Goal: Task Accomplishment & Management: Manage account settings

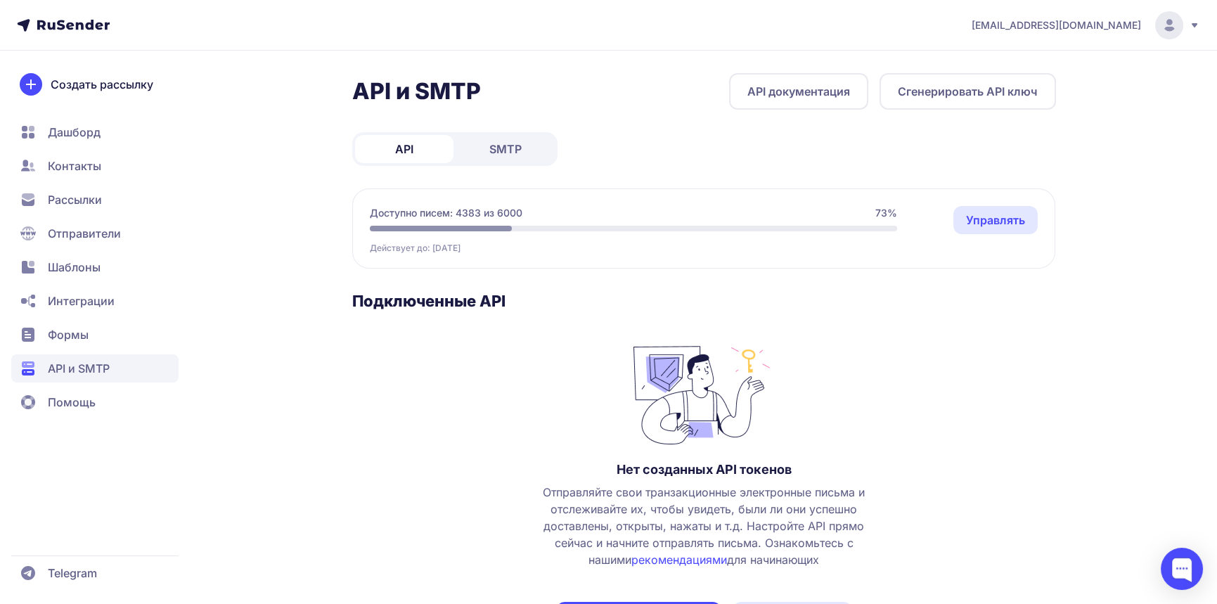
click at [517, 143] on span "SMTP" at bounding box center [506, 149] width 32 height 17
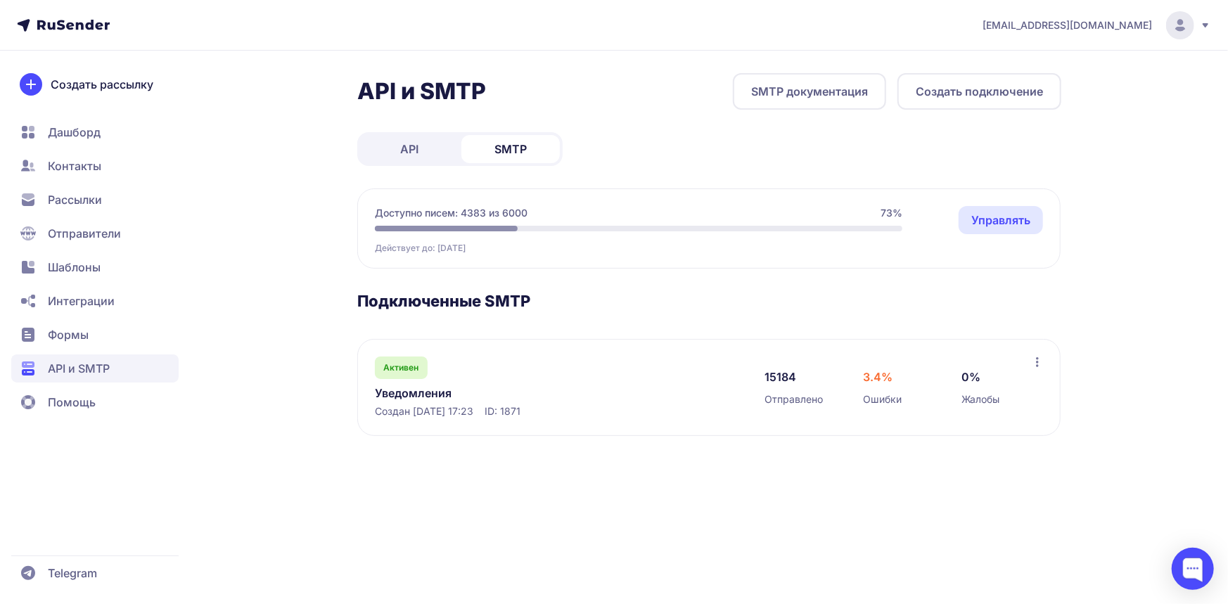
click at [424, 390] on link "Уведомления" at bounding box center [519, 393] width 288 height 17
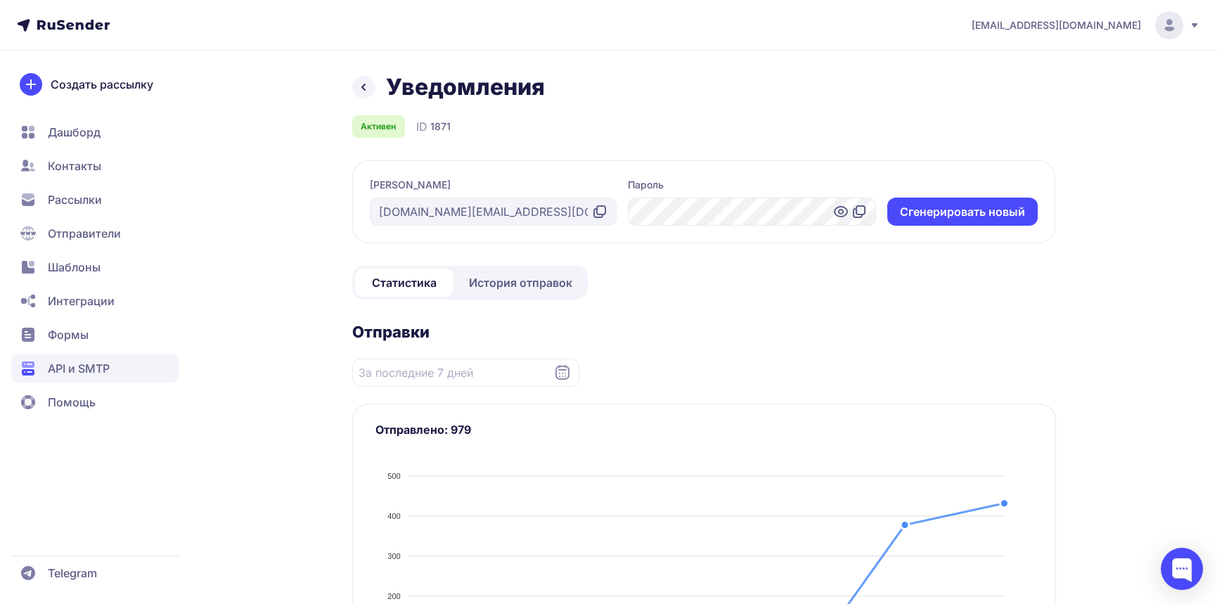
click at [501, 289] on span "История отправок" at bounding box center [520, 282] width 103 height 17
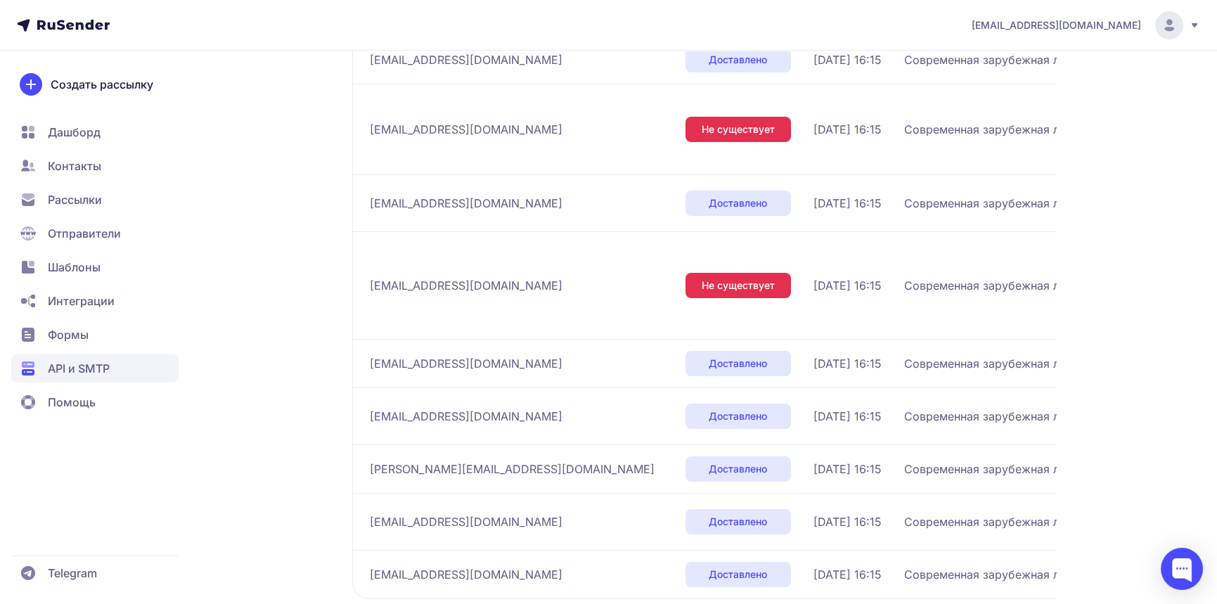
scroll to position [431, 0]
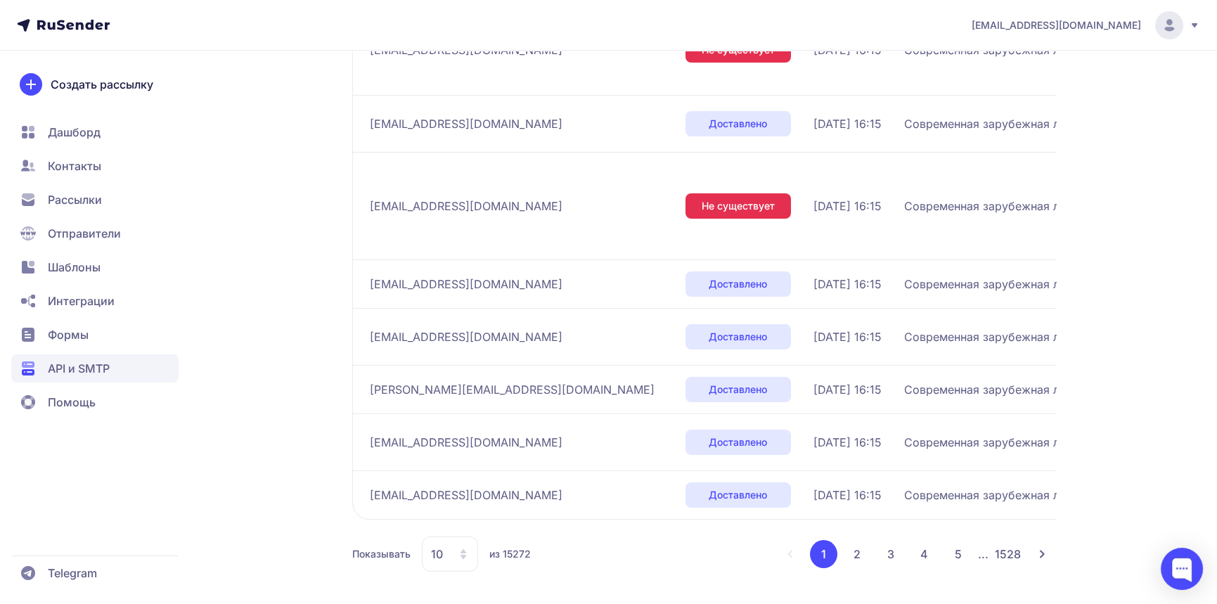
click at [858, 549] on button "2" at bounding box center [857, 554] width 28 height 28
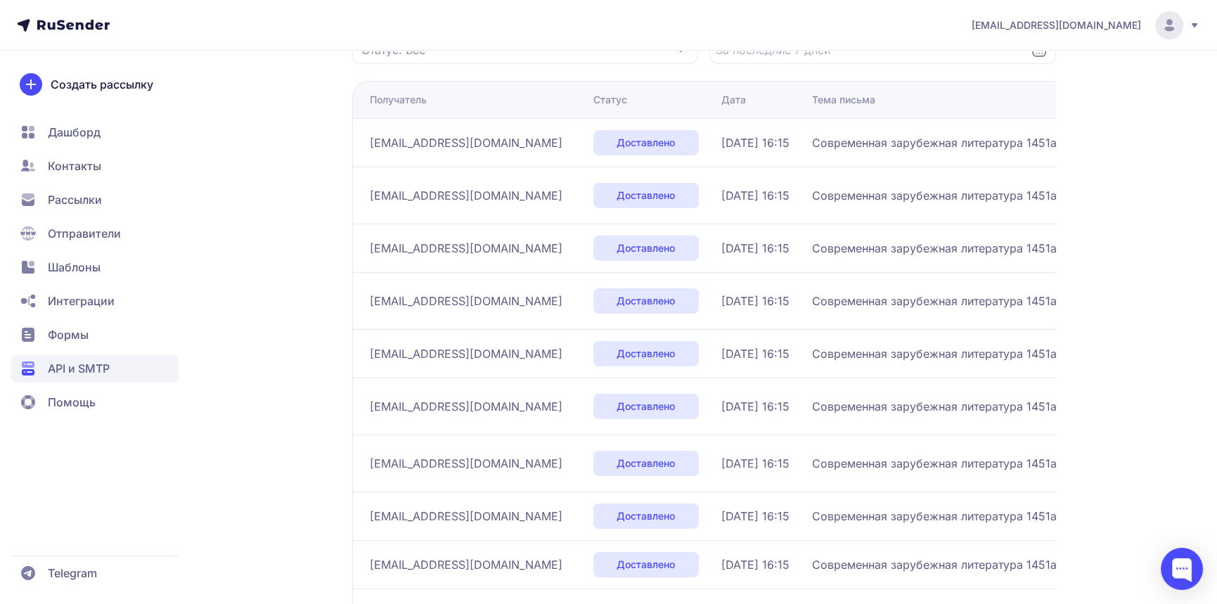
scroll to position [338, 0]
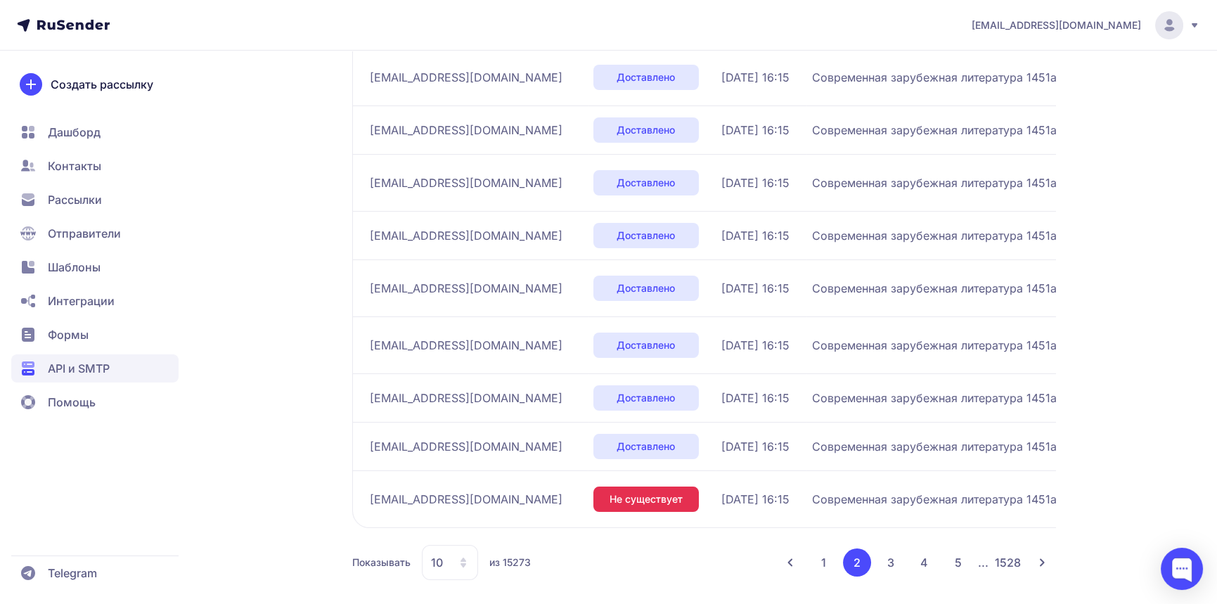
click at [890, 554] on button "3" at bounding box center [891, 563] width 28 height 28
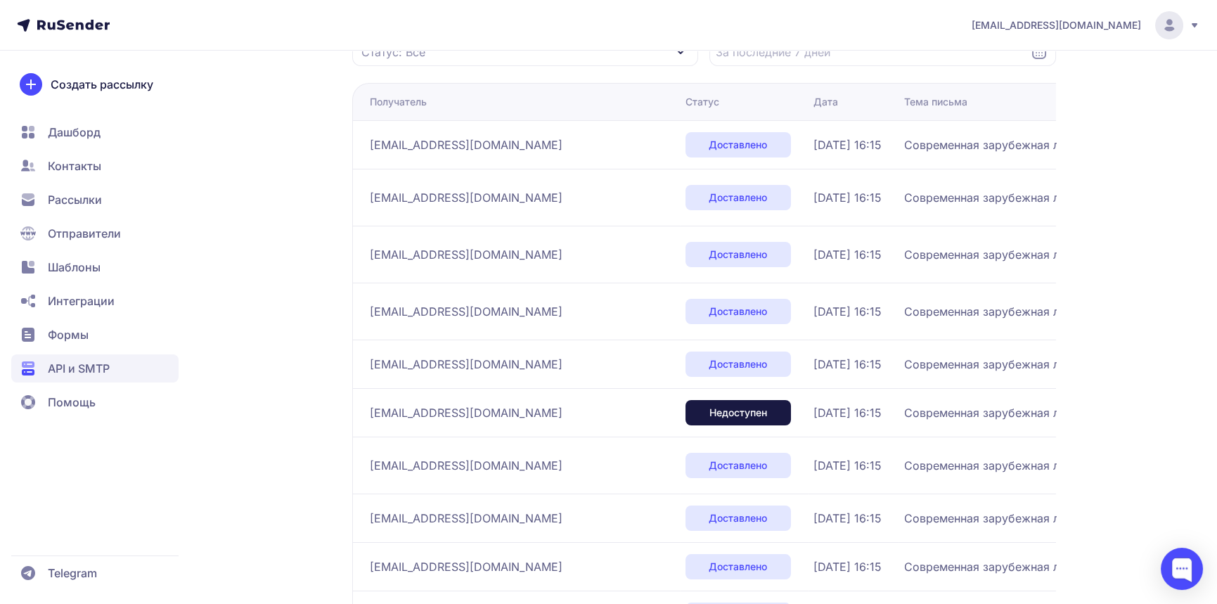
scroll to position [338, 0]
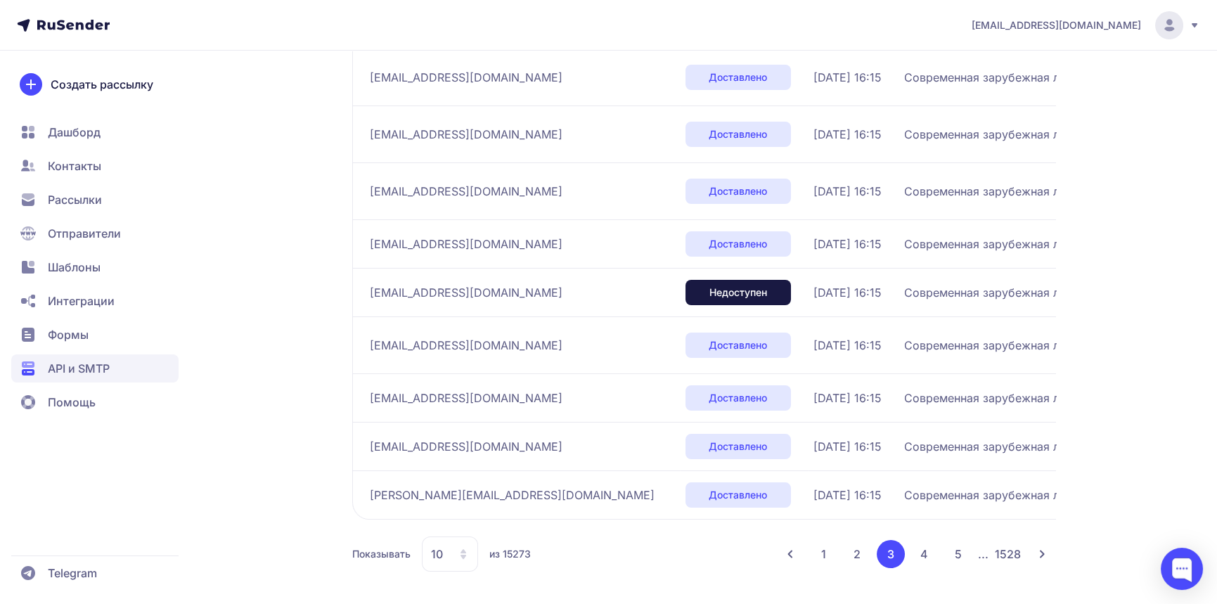
click at [931, 549] on button "4" at bounding box center [925, 554] width 28 height 28
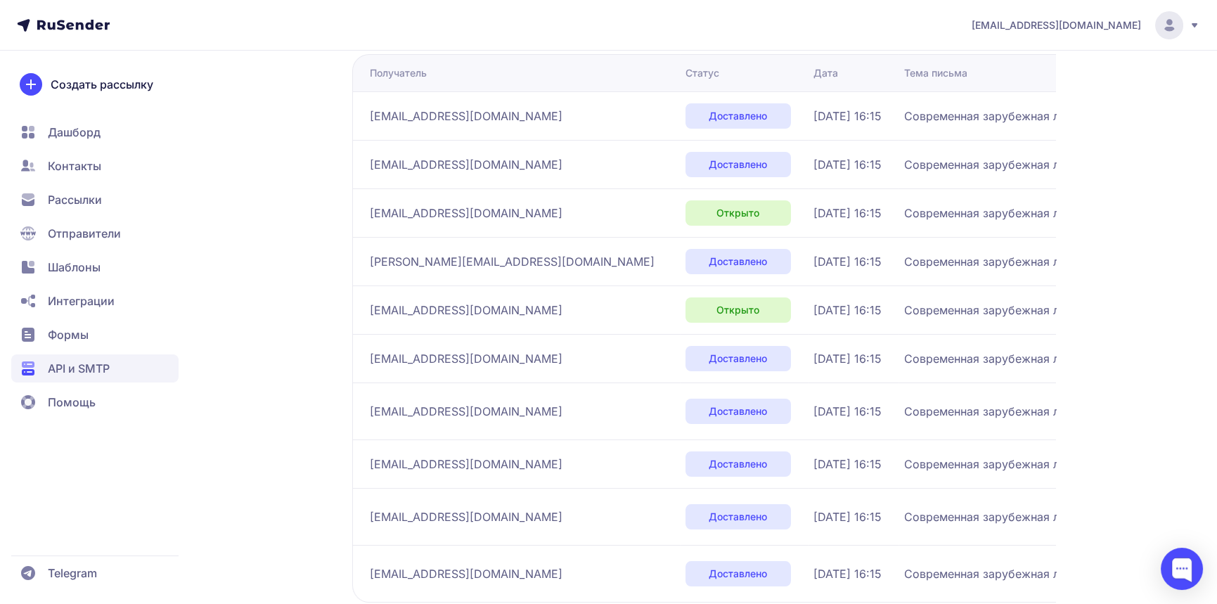
scroll to position [330, 0]
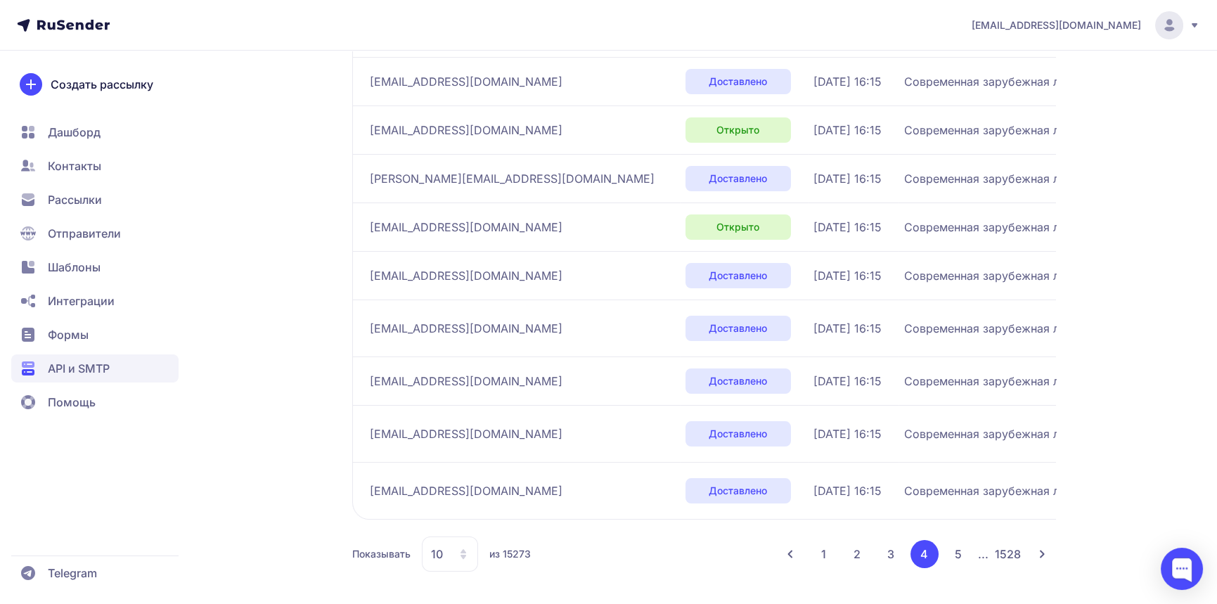
click at [956, 547] on button "5" at bounding box center [959, 554] width 28 height 28
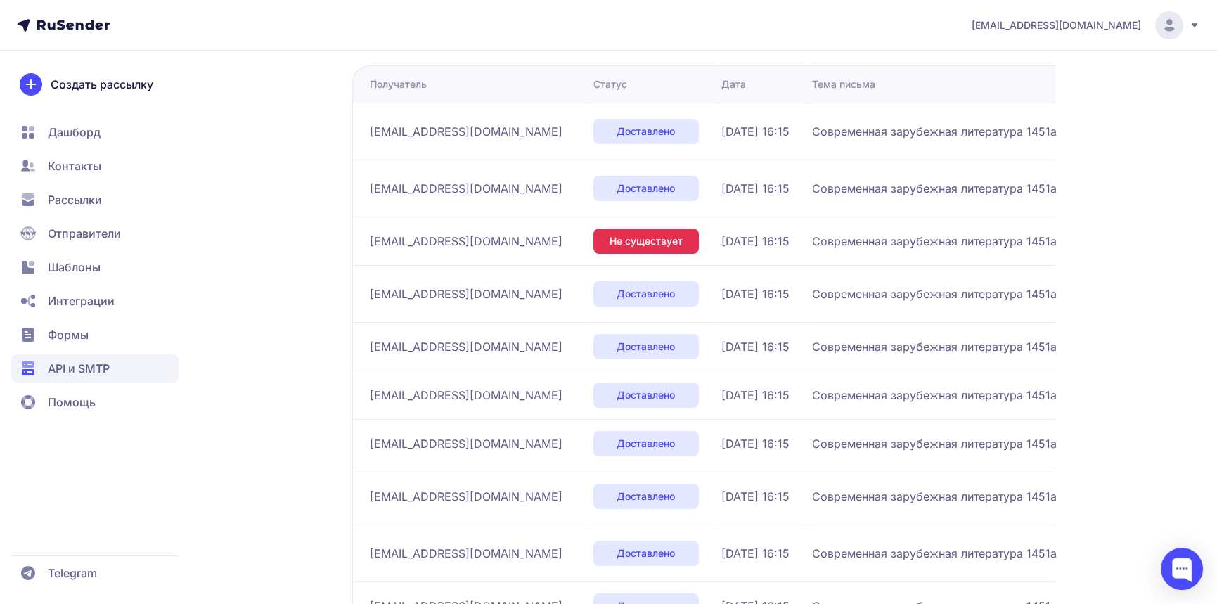
scroll to position [347, 0]
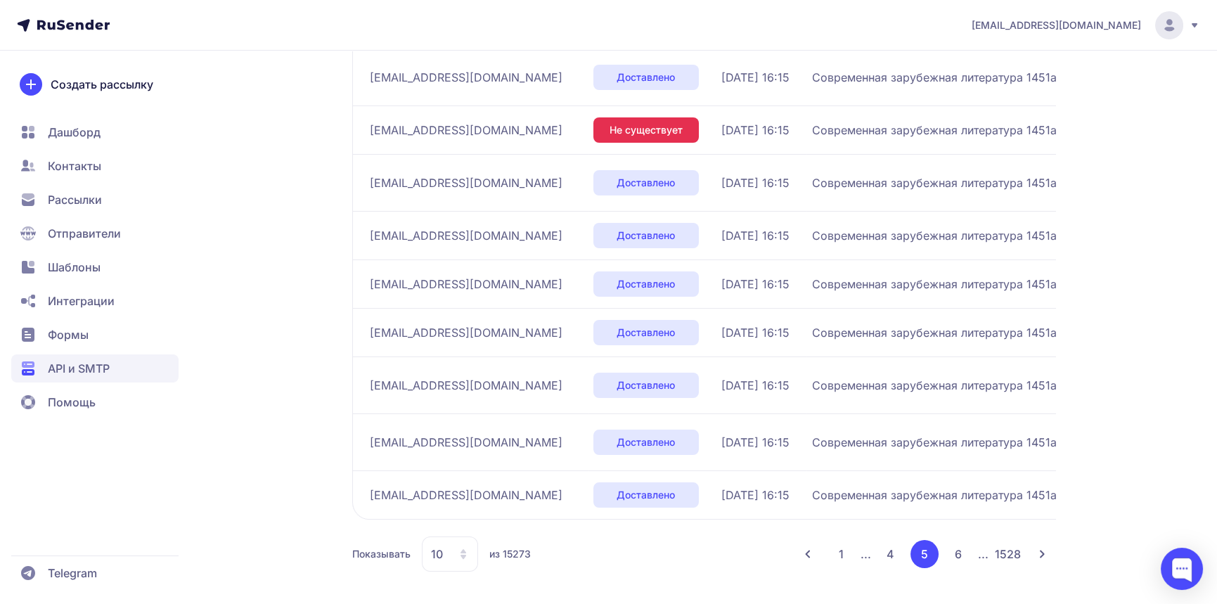
click at [953, 546] on button "6" at bounding box center [959, 554] width 28 height 28
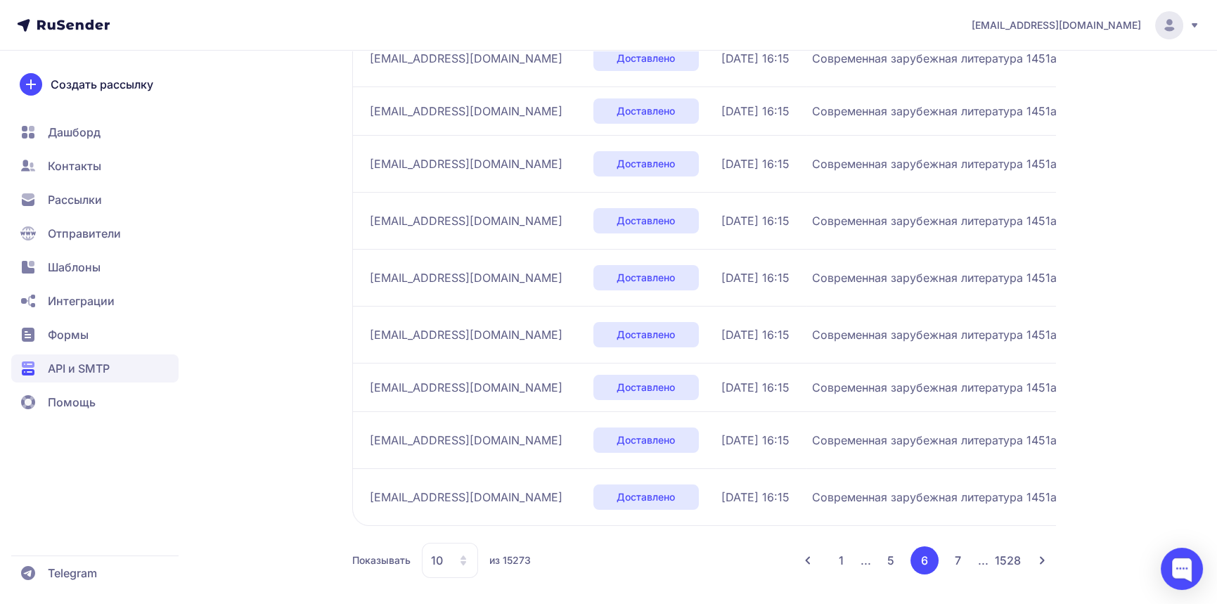
scroll to position [372, 0]
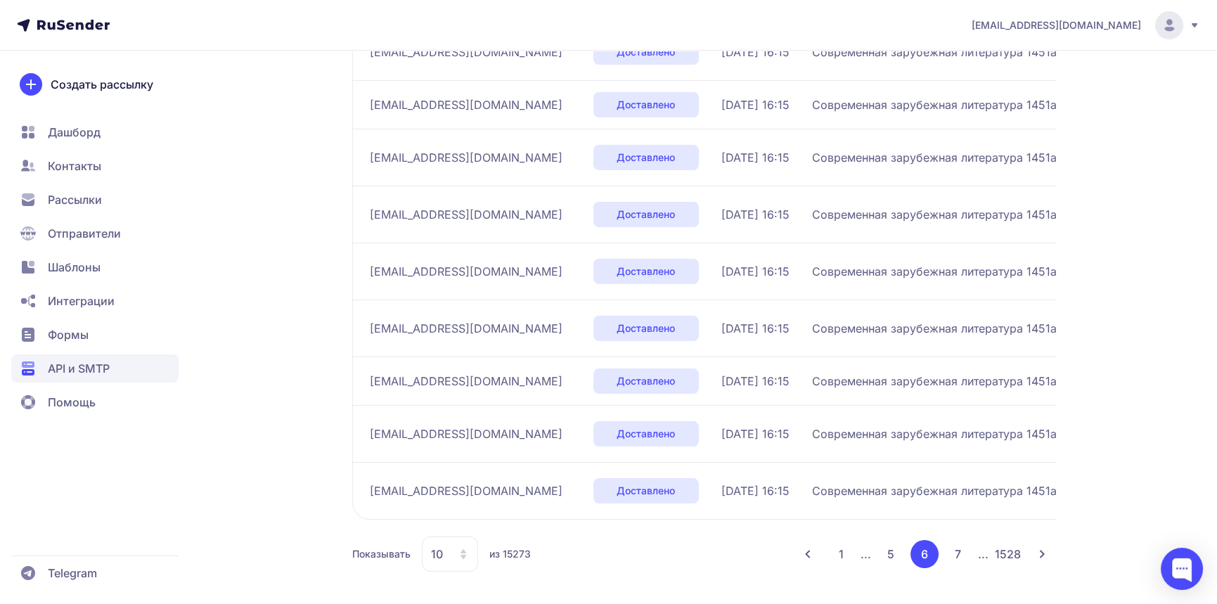
click at [957, 554] on button "7" at bounding box center [959, 554] width 28 height 28
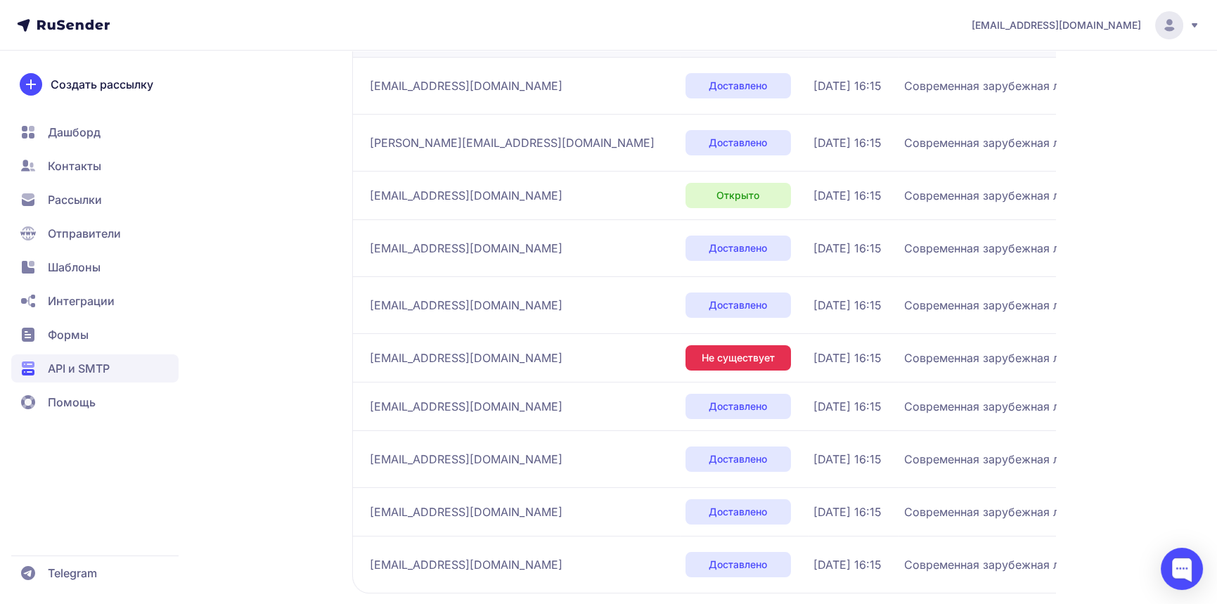
scroll to position [355, 0]
